Goal: Use online tool/utility: Use online tool/utility

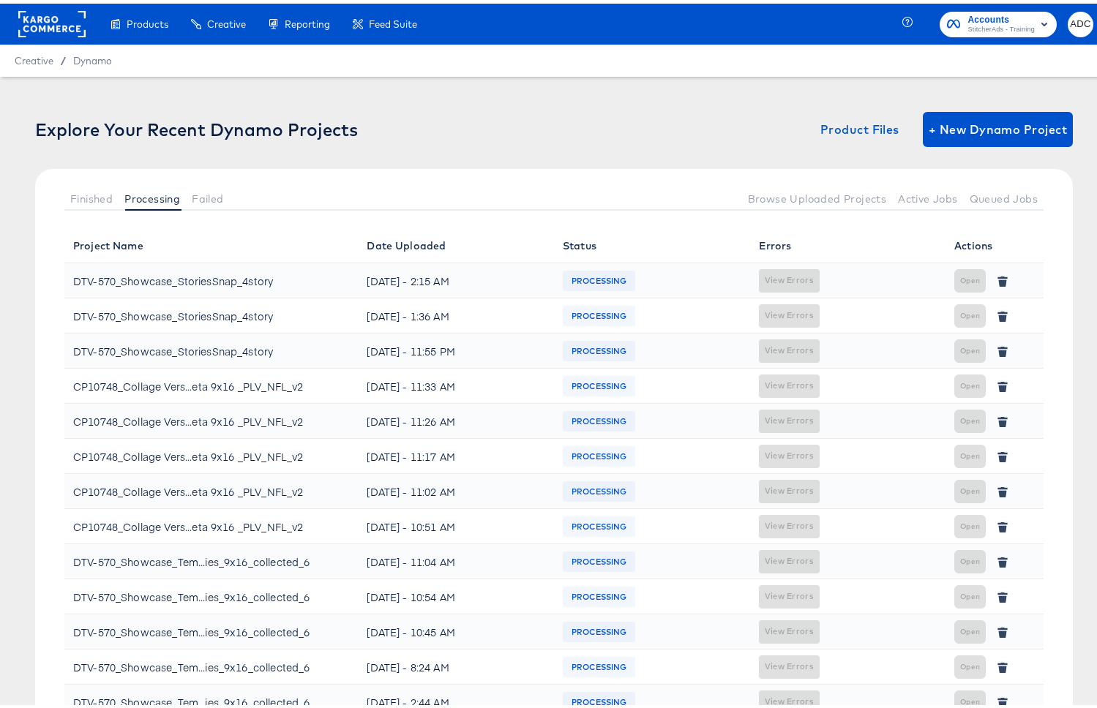
click at [57, 192] on div "Finished Processing Failed Browse Uploaded Projects Active Jobs Queued Jobs" at bounding box center [554, 194] width 1038 height 59
click at [64, 192] on div "Finished Processing Failed Browse Uploaded Projects Active Jobs Queued Jobs" at bounding box center [554, 194] width 1038 height 59
click at [81, 199] on span "Finished" at bounding box center [91, 196] width 42 height 12
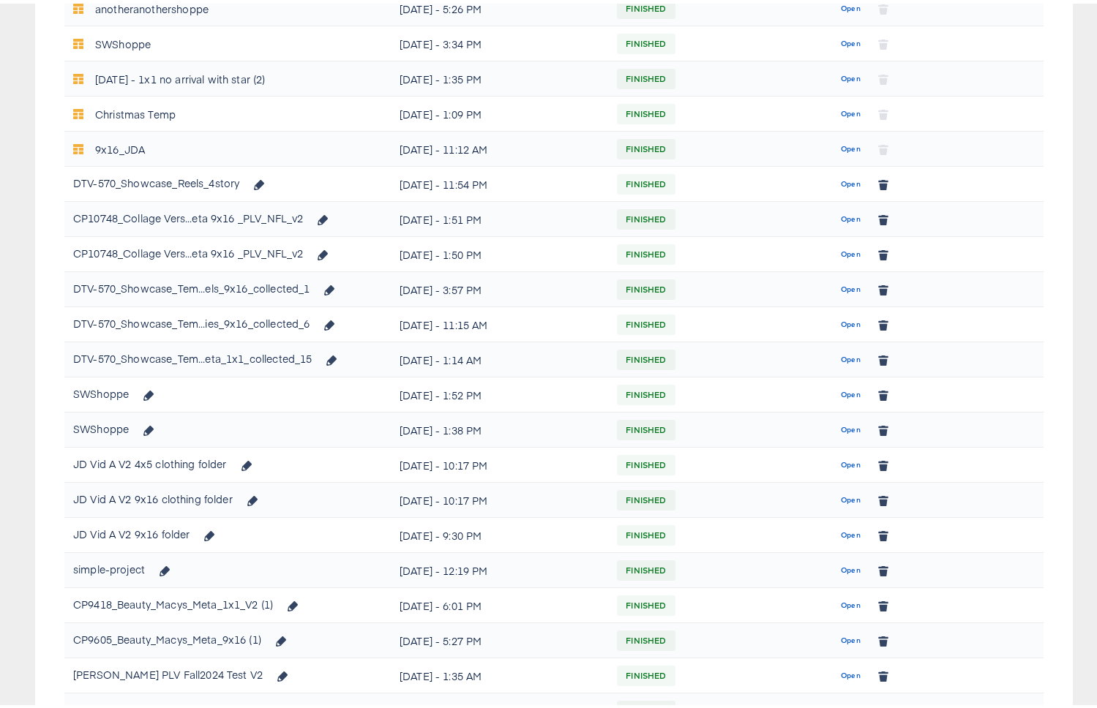
scroll to position [728, 0]
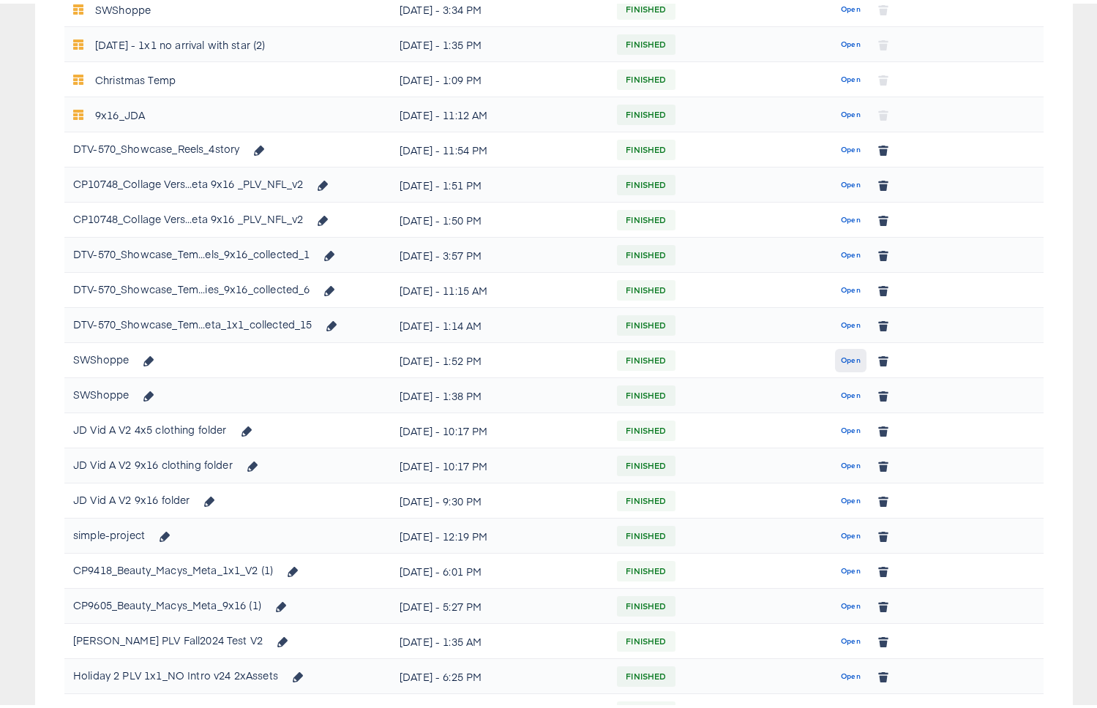
click at [841, 352] on span "Open" at bounding box center [851, 357] width 20 height 13
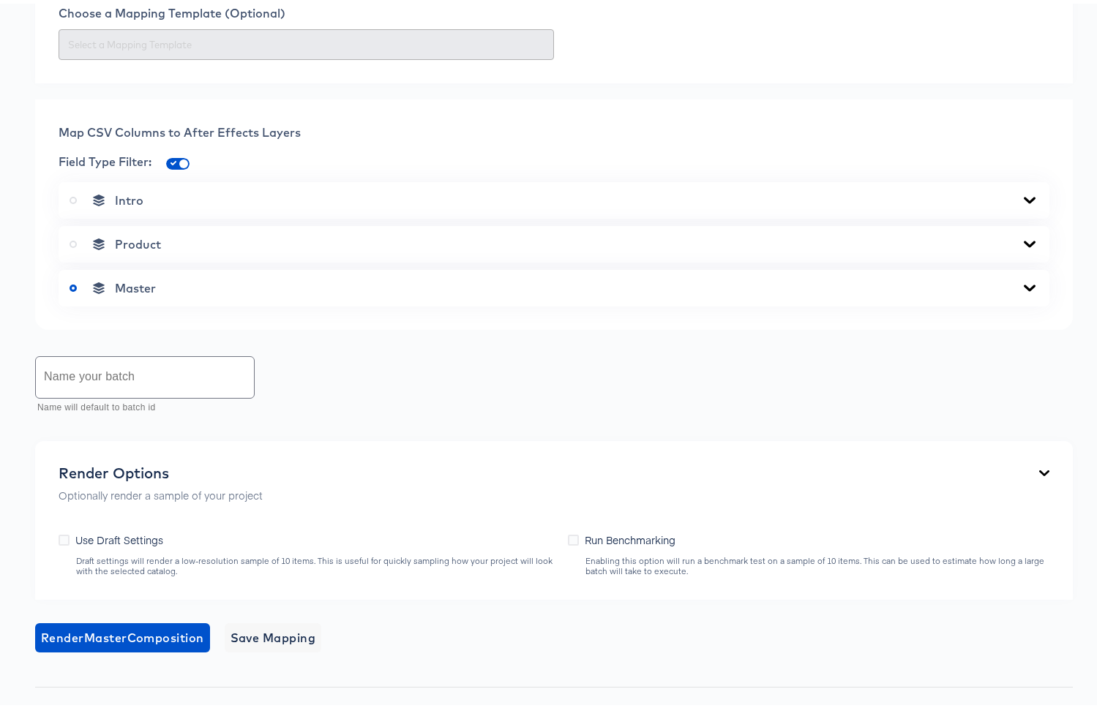
scroll to position [506, 0]
click at [252, 280] on div "Master" at bounding box center [554, 287] width 969 height 15
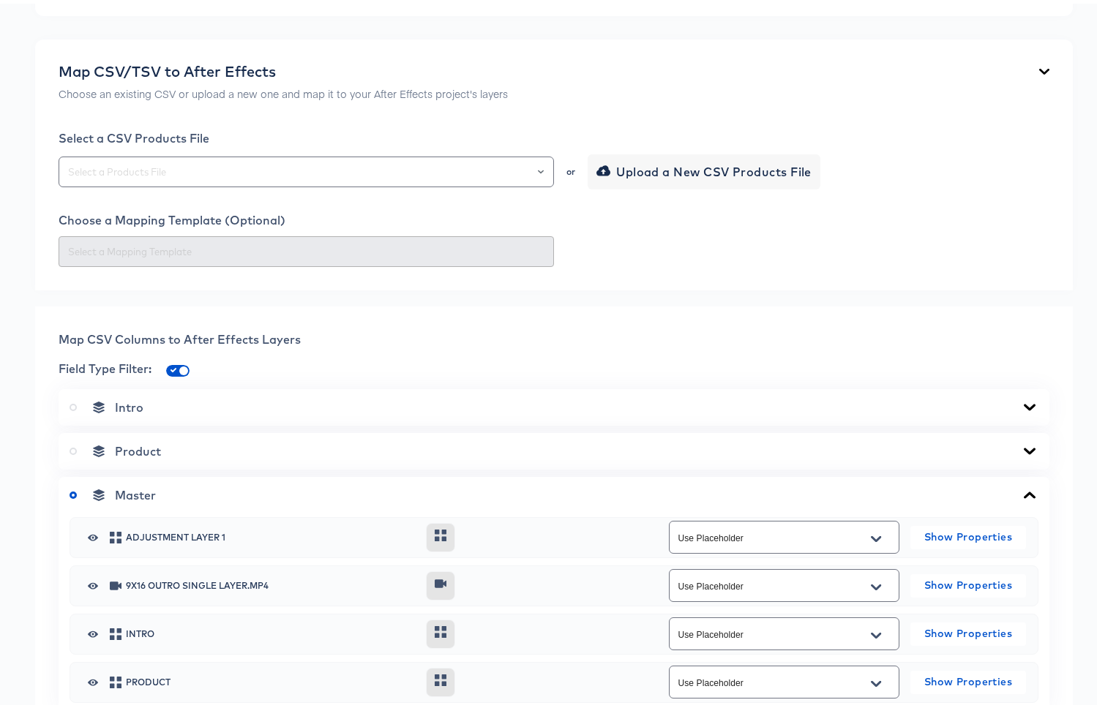
scroll to position [259, 0]
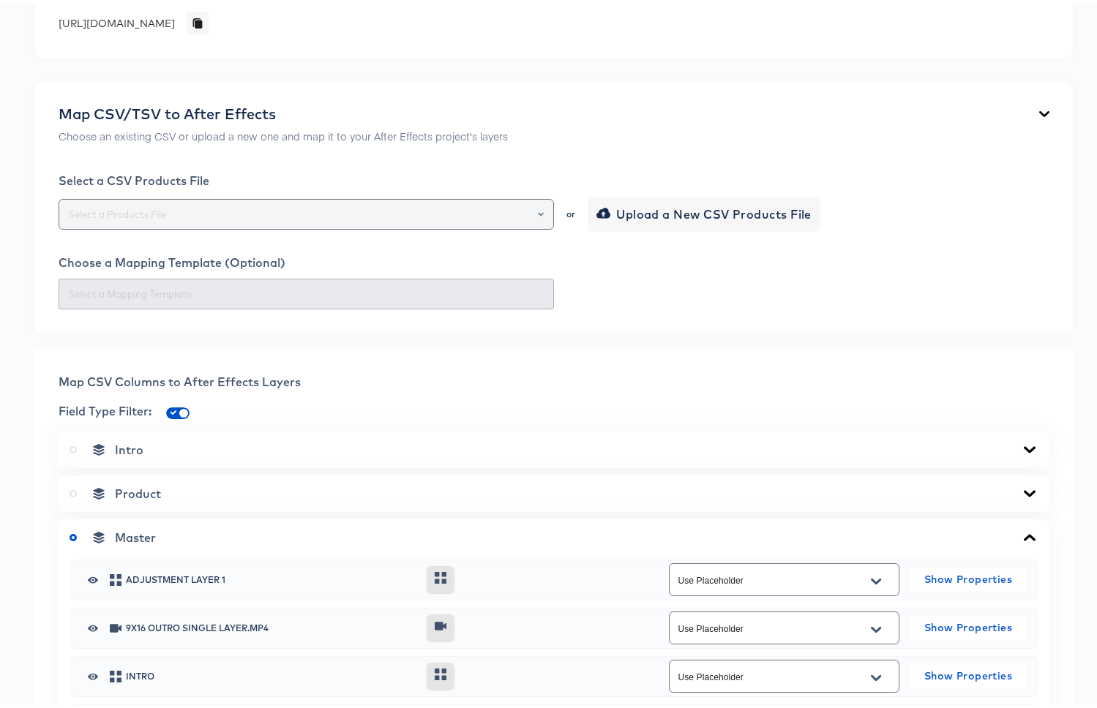
click at [257, 219] on input "text" at bounding box center [306, 211] width 482 height 17
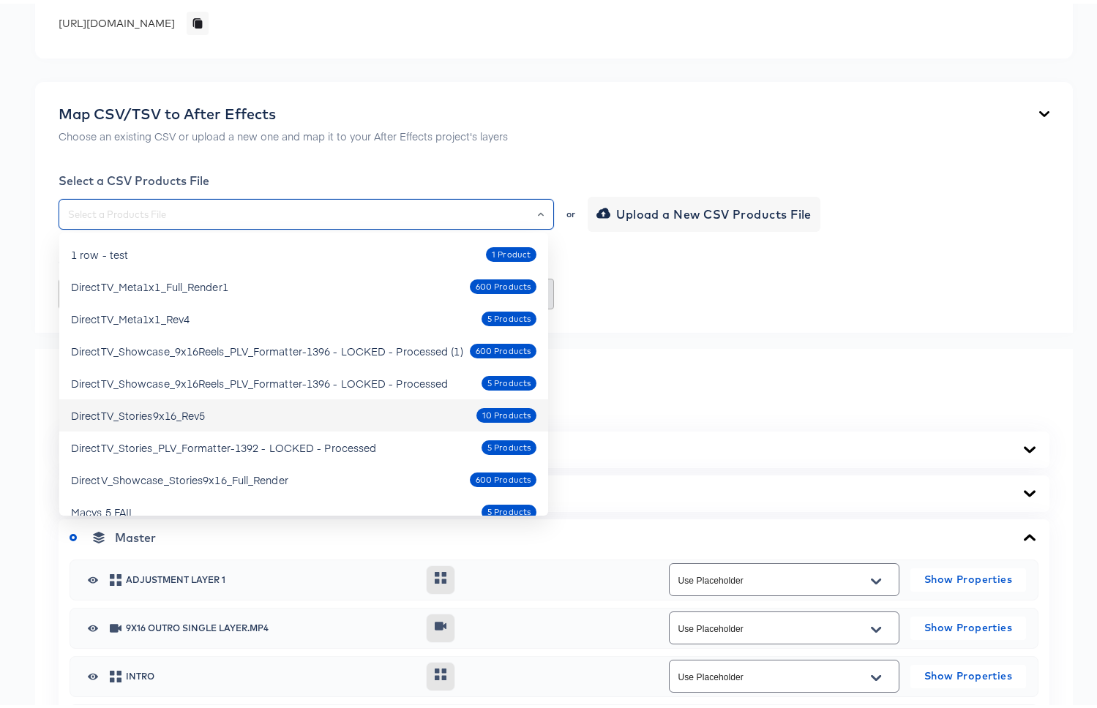
click at [269, 414] on div "DirectTV_Stories9x16_Rev5 10 Products" at bounding box center [303, 411] width 465 height 23
type input "DirectTV_Stories9x16_Rev5"
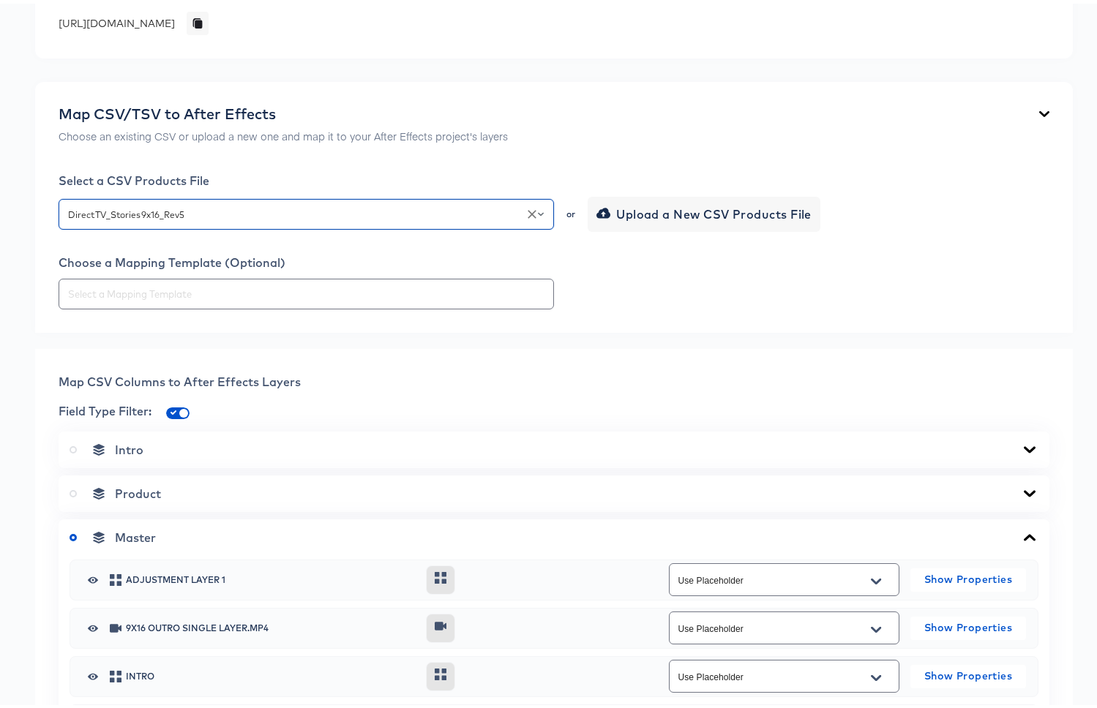
click at [725, 315] on div "Map CSV/TSV to After Effects Choose an existing CSV or upload a new one and map…" at bounding box center [554, 203] width 1038 height 251
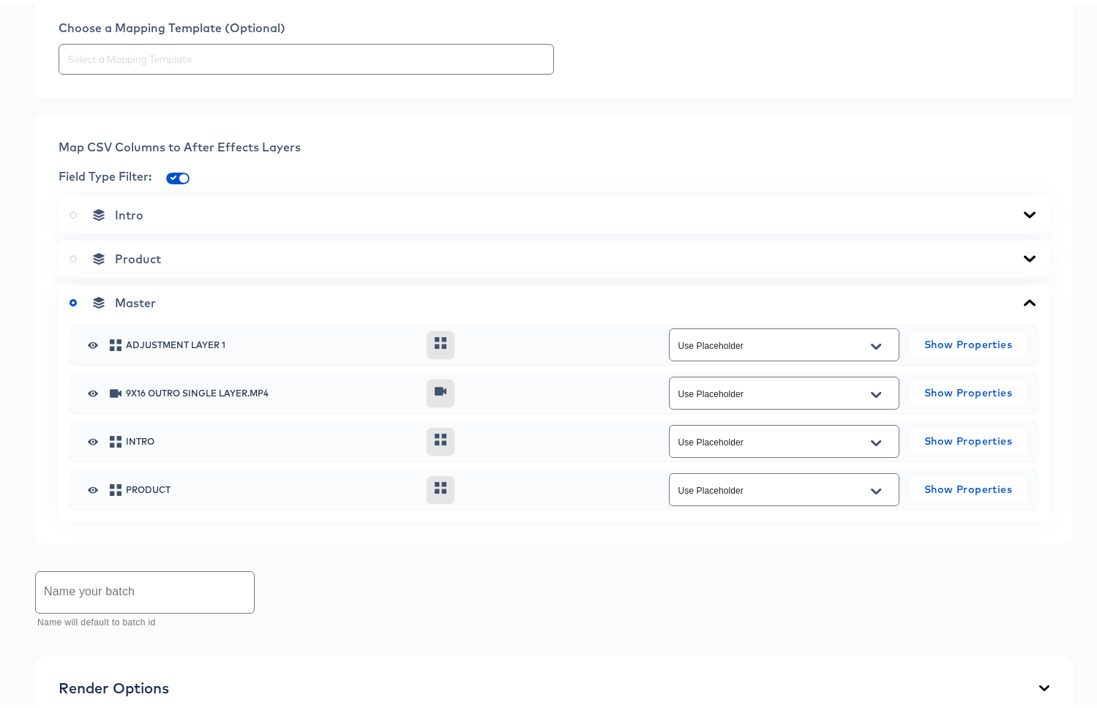
scroll to position [812, 0]
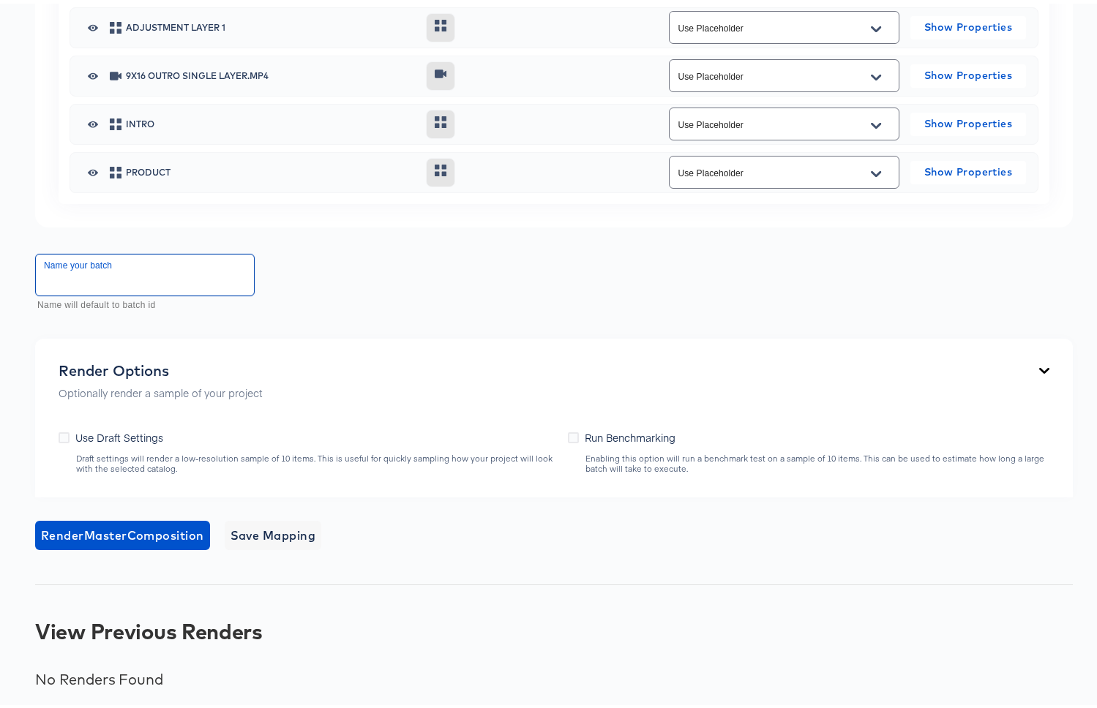
click at [124, 278] on input "text" at bounding box center [145, 271] width 218 height 41
type input "Test batch"
click at [132, 527] on span "Render Master Composition" at bounding box center [122, 532] width 163 height 20
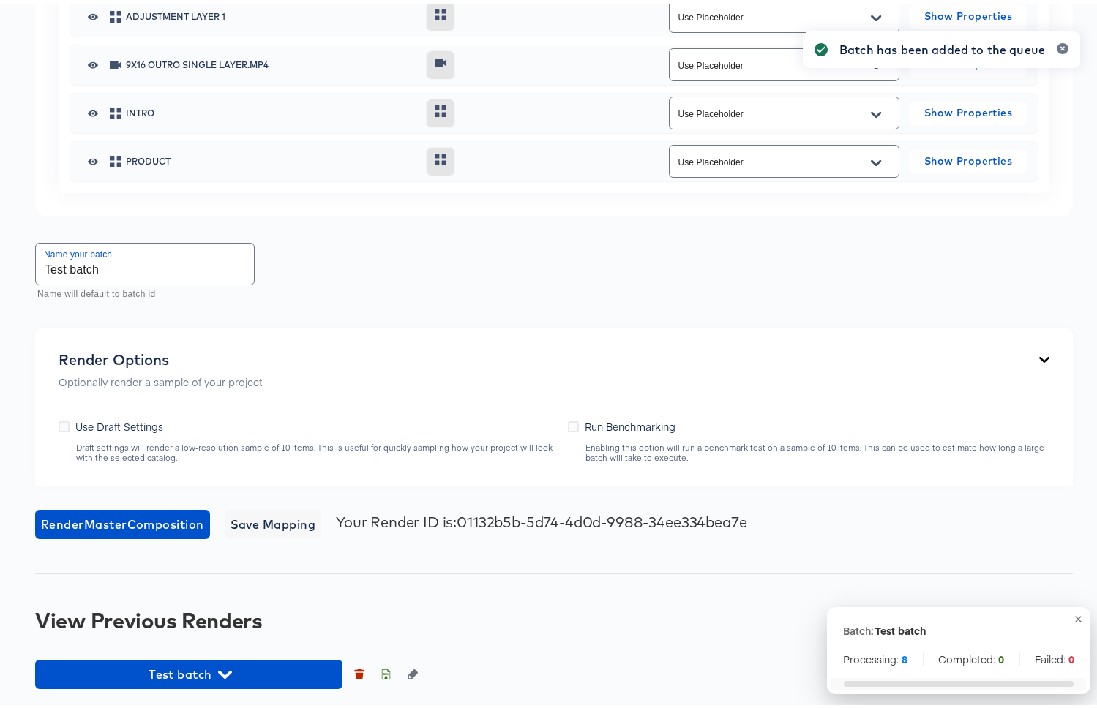
scroll to position [823, 0]
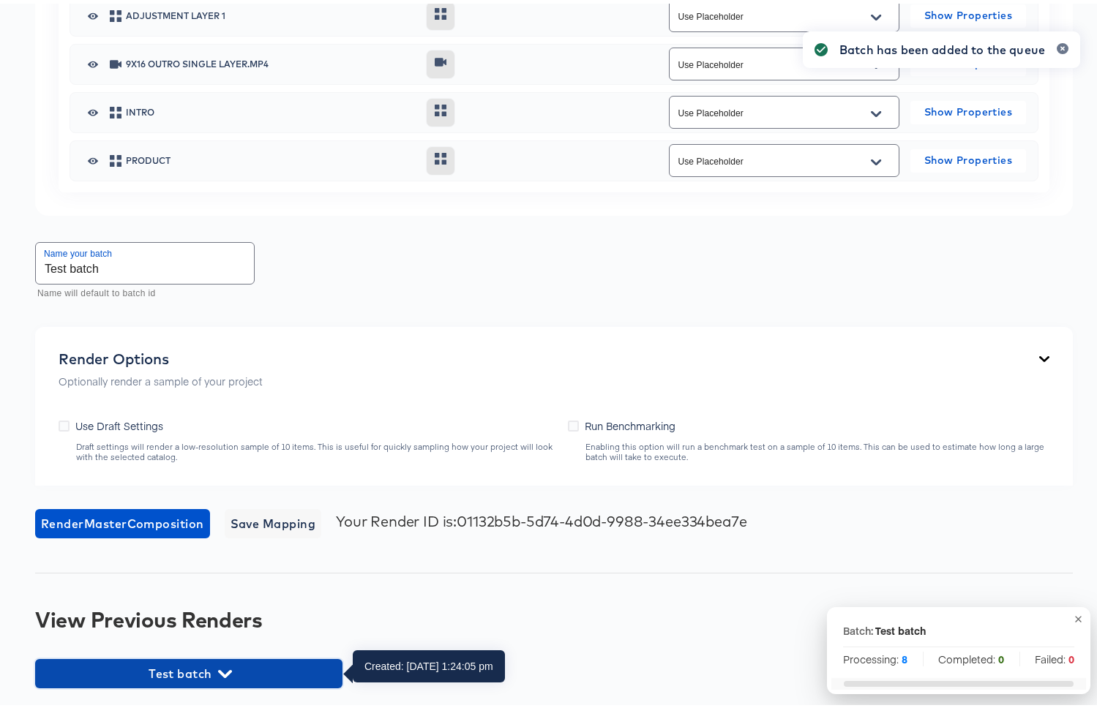
drag, startPoint x: 293, startPoint y: 672, endPoint x: 323, endPoint y: 593, distance: 84.5
click at [293, 671] on span "Test batch" at bounding box center [188, 670] width 293 height 20
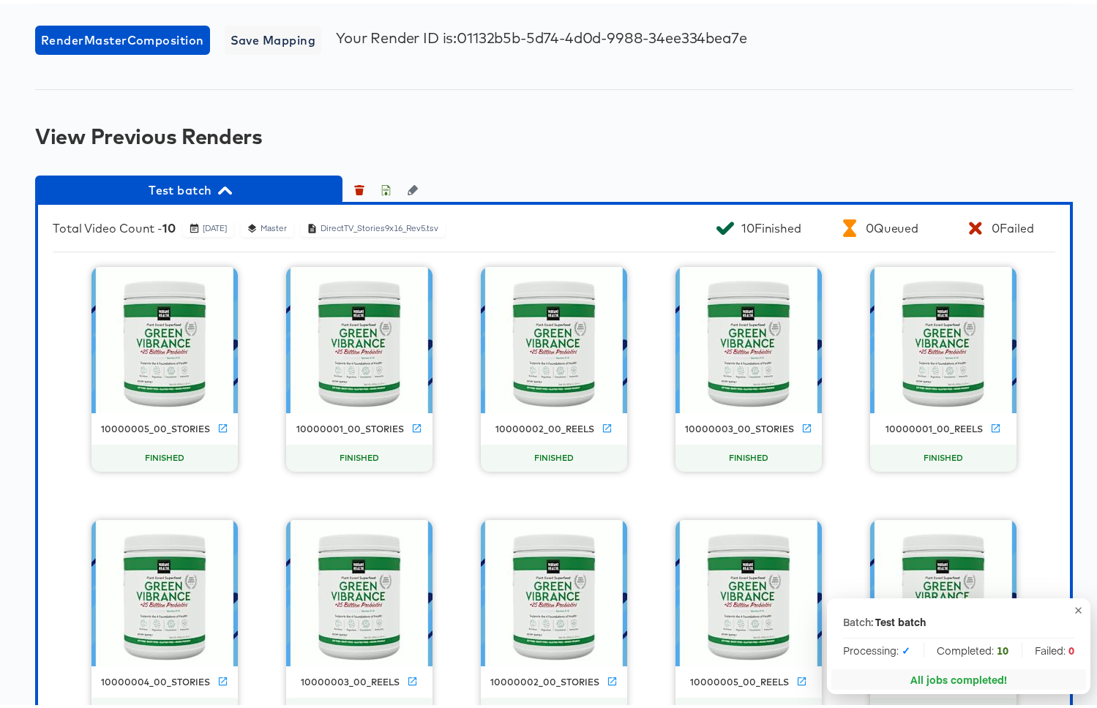
scroll to position [1344, 0]
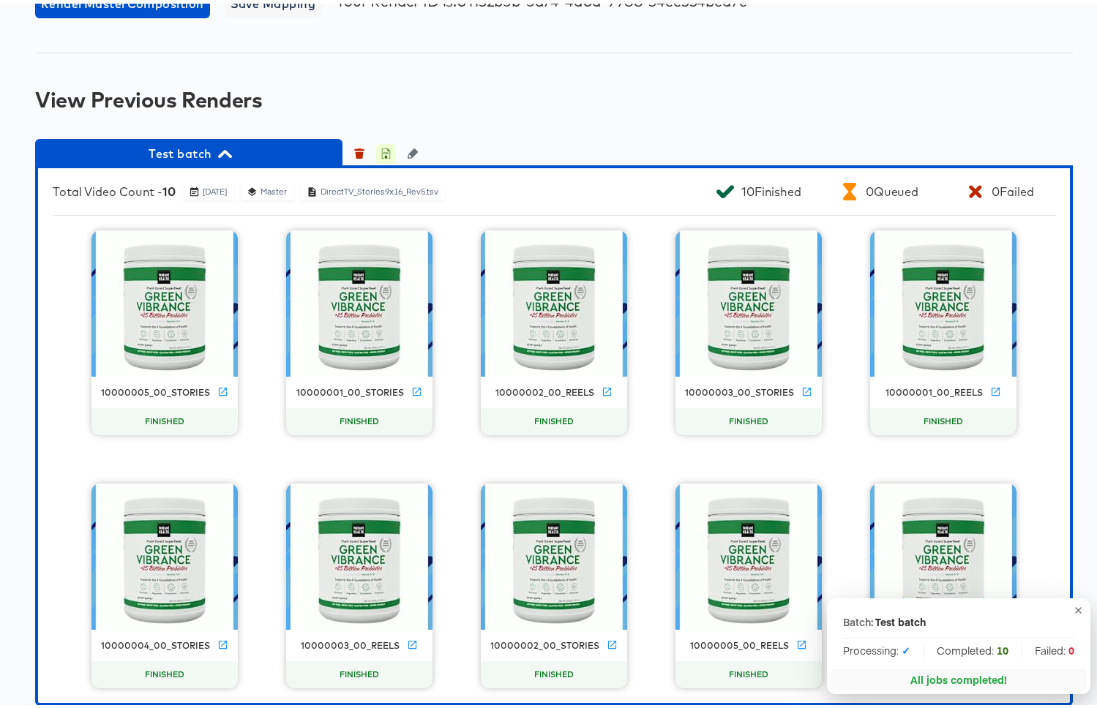
click at [387, 149] on icon "button" at bounding box center [386, 150] width 10 height 10
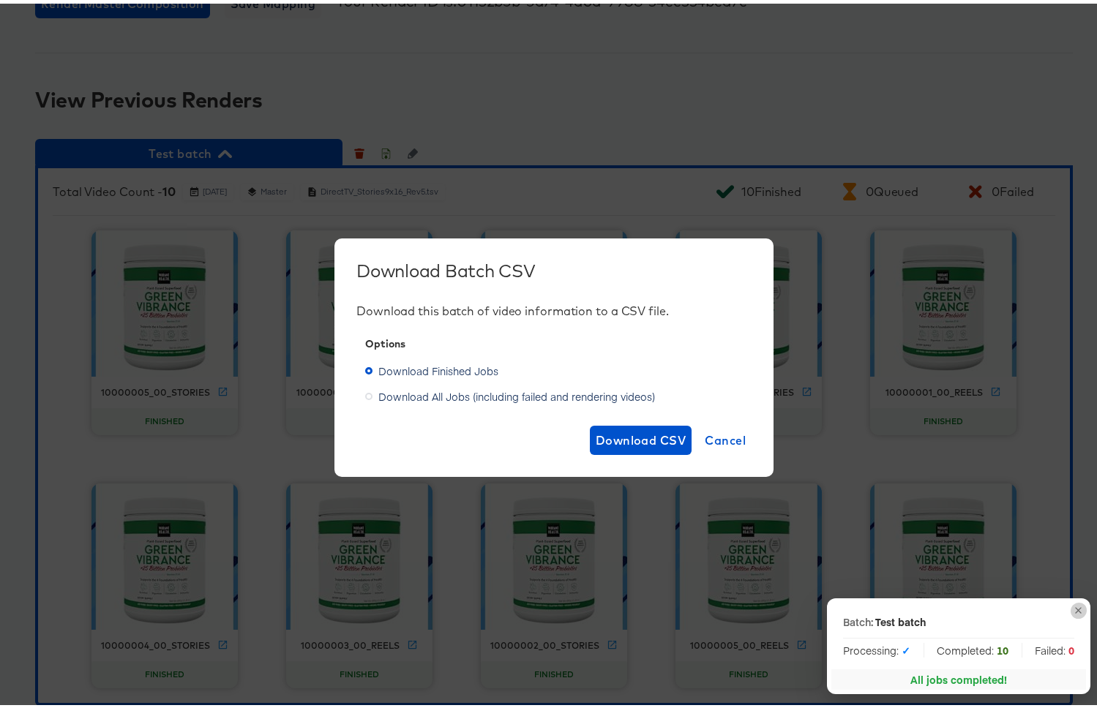
click at [1073, 609] on icon "button" at bounding box center [1078, 607] width 11 height 11
